Goal: Complete application form

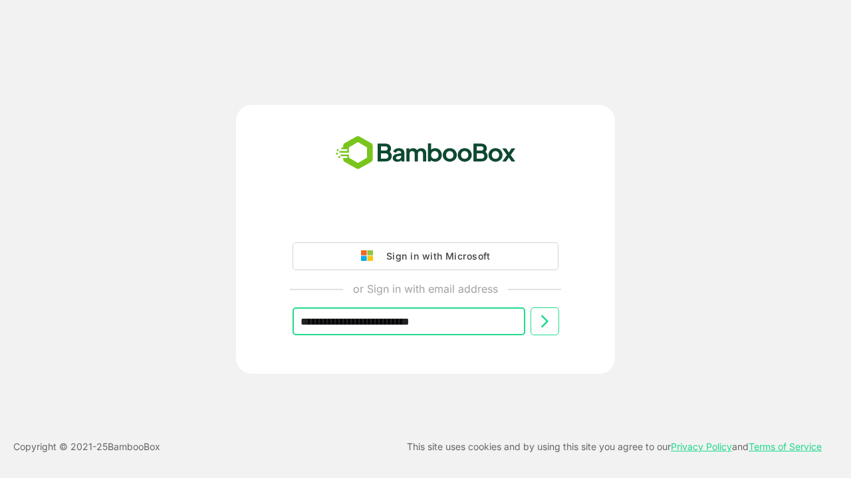
type input "**********"
click at [544, 322] on icon at bounding box center [544, 322] width 16 height 16
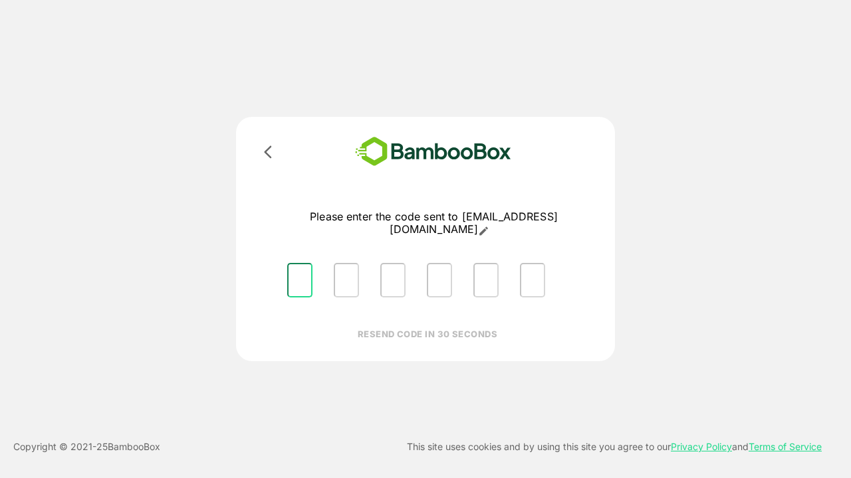
type input "*"
